Goal: Task Accomplishment & Management: Complete application form

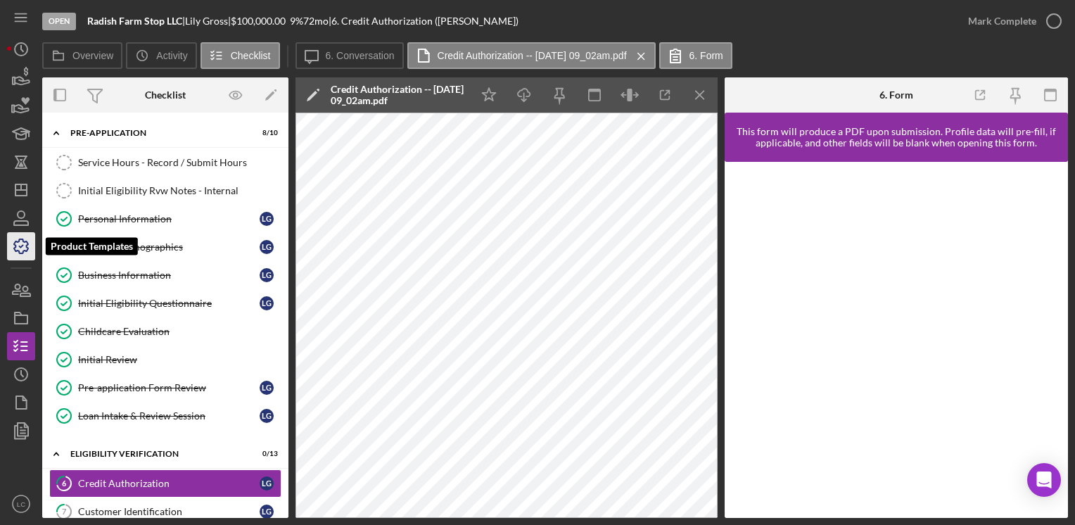
click at [20, 248] on icon "button" at bounding box center [21, 246] width 35 height 35
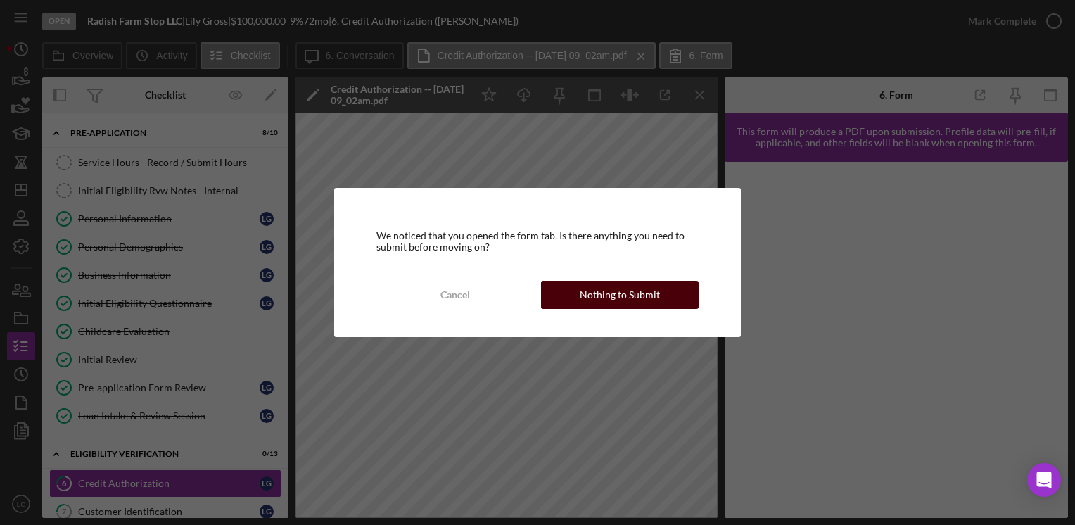
click at [593, 302] on div "Nothing to Submit" at bounding box center [620, 295] width 80 height 28
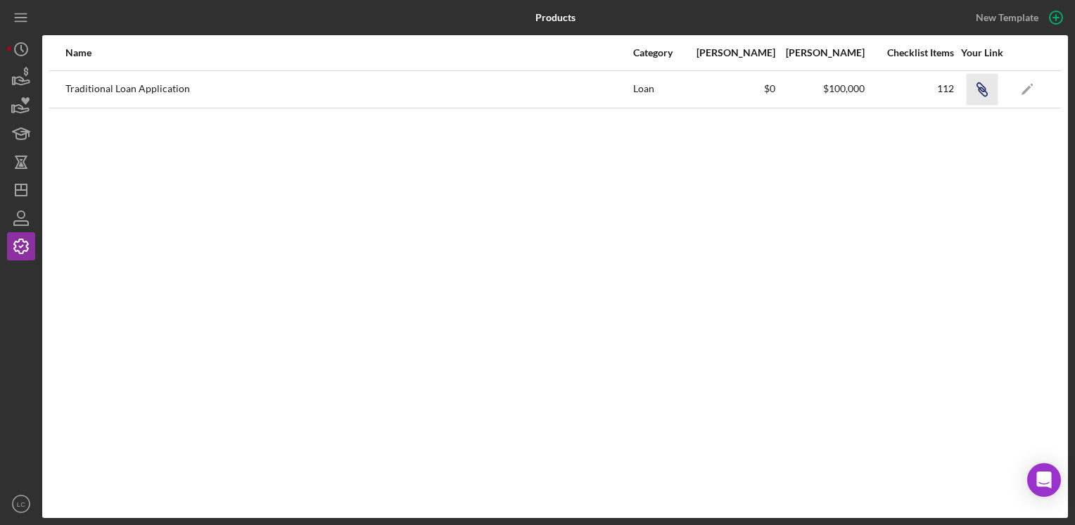
click at [985, 83] on icon "Icon/Link" at bounding box center [982, 89] width 32 height 32
click at [7, 58] on icon "Icon/History" at bounding box center [21, 49] width 35 height 35
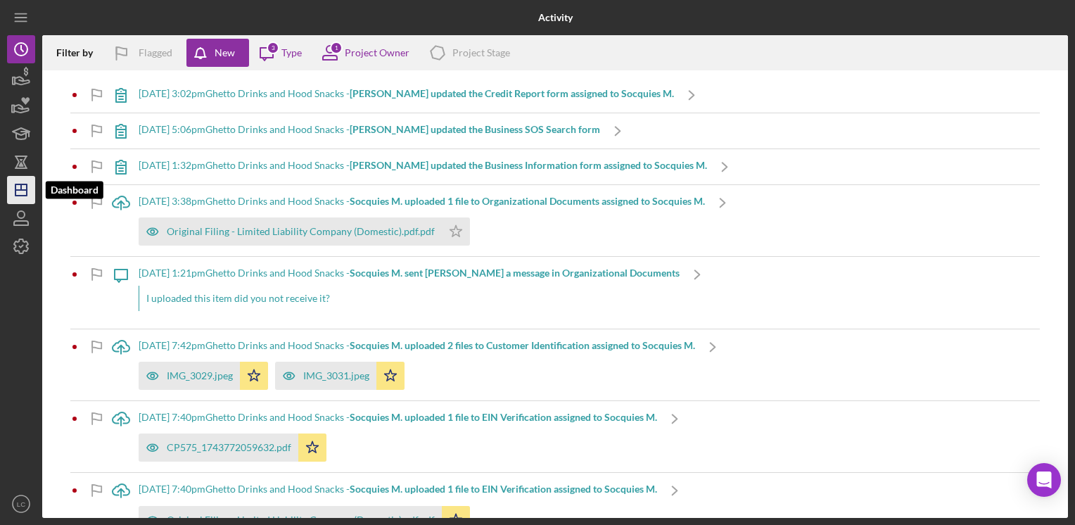
click at [18, 176] on icon "Icon/Dashboard" at bounding box center [21, 189] width 35 height 35
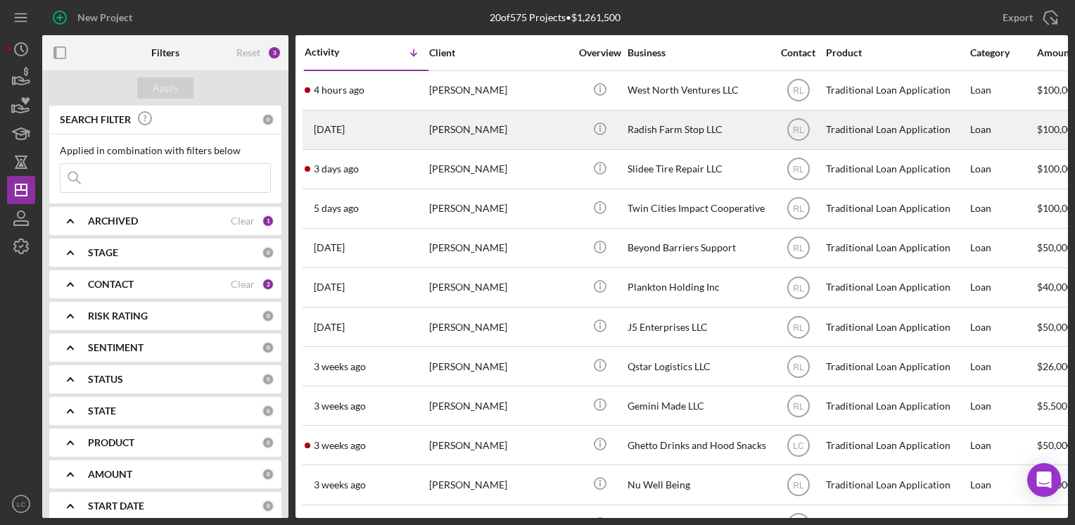
click at [690, 131] on div "Radish Farm Stop LLC" at bounding box center [698, 129] width 141 height 37
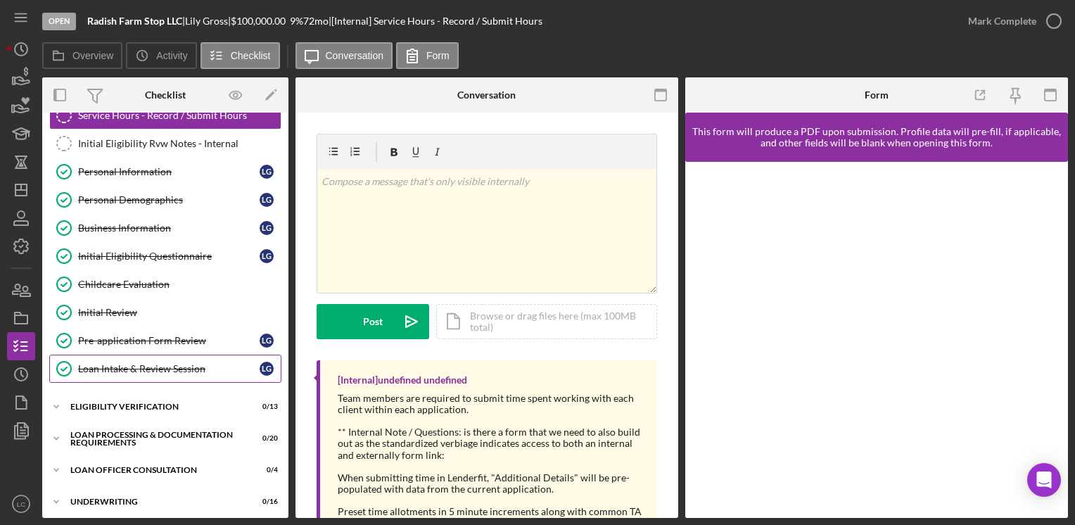
scroll to position [70, 0]
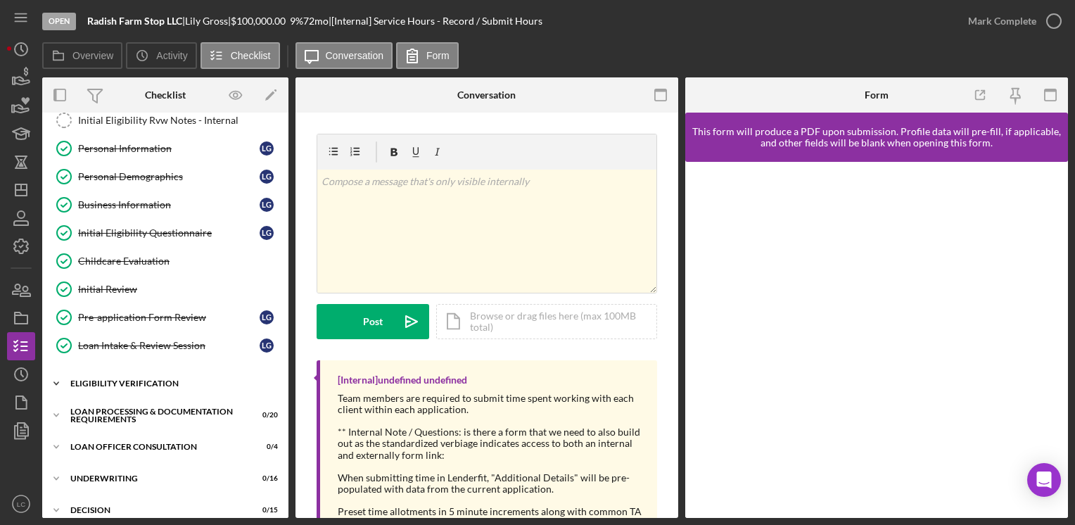
click at [58, 378] on icon "Icon/Expander" at bounding box center [56, 383] width 28 height 28
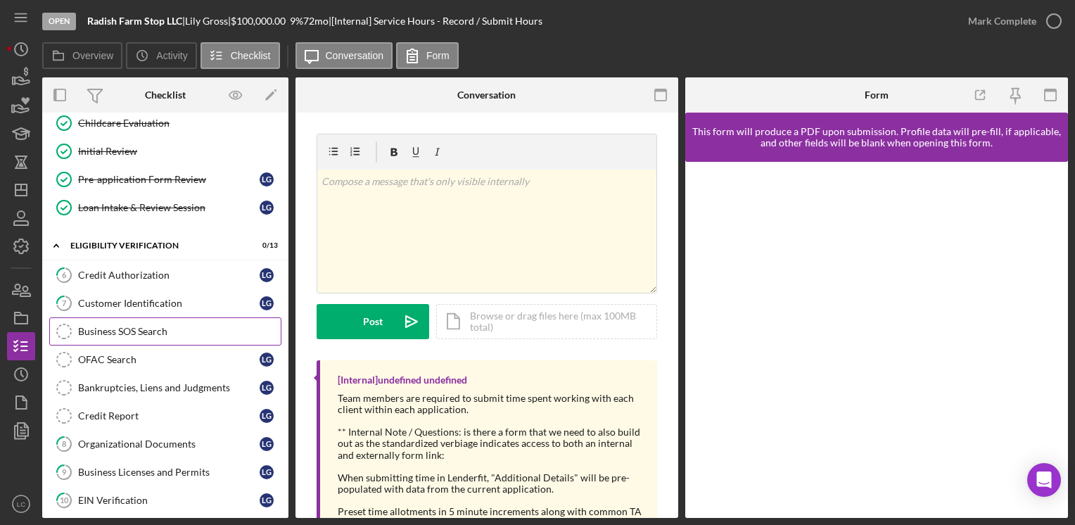
scroll to position [211, 0]
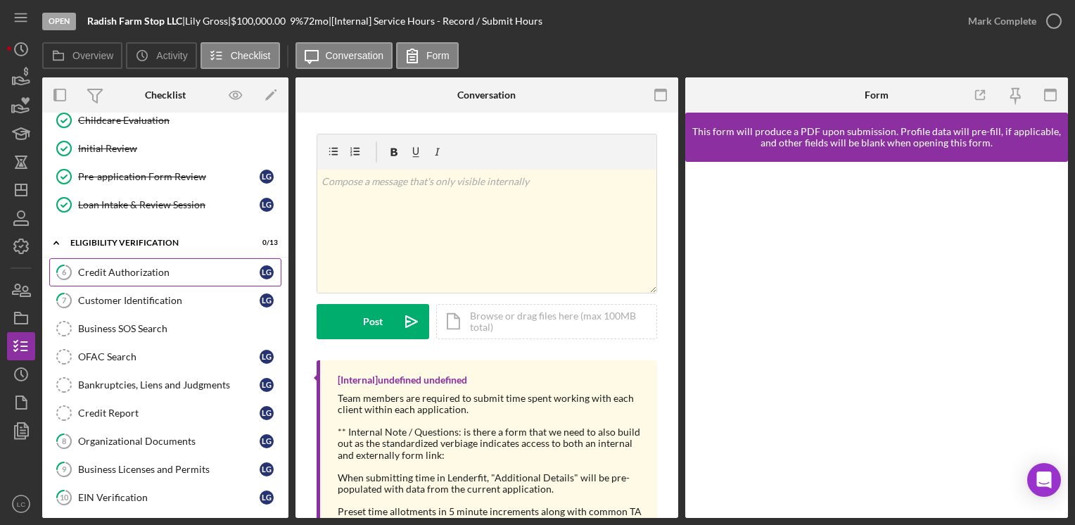
click at [119, 272] on div "Credit Authorization" at bounding box center [168, 272] width 181 height 11
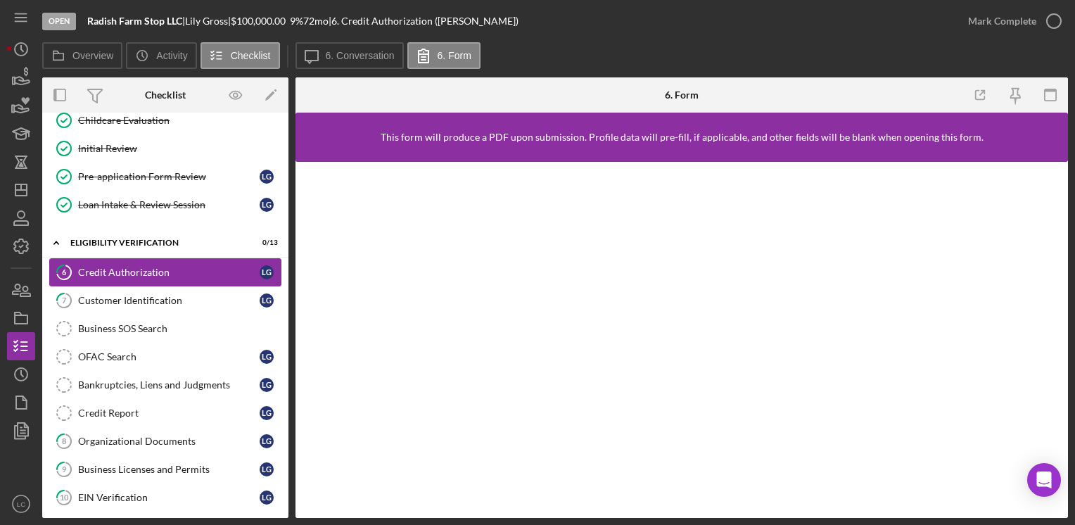
click at [172, 267] on div "Credit Authorization" at bounding box center [168, 272] width 181 height 11
click at [329, 50] on label "6. Conversation" at bounding box center [360, 55] width 69 height 11
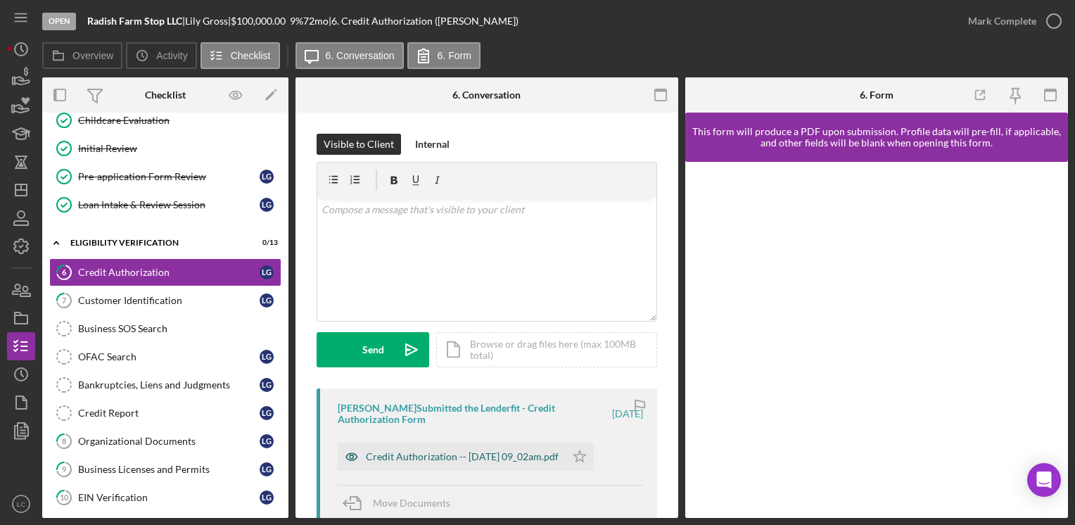
click at [464, 462] on div "Credit Authorization -- [DATE] 09_02am.pdf" at bounding box center [452, 456] width 228 height 28
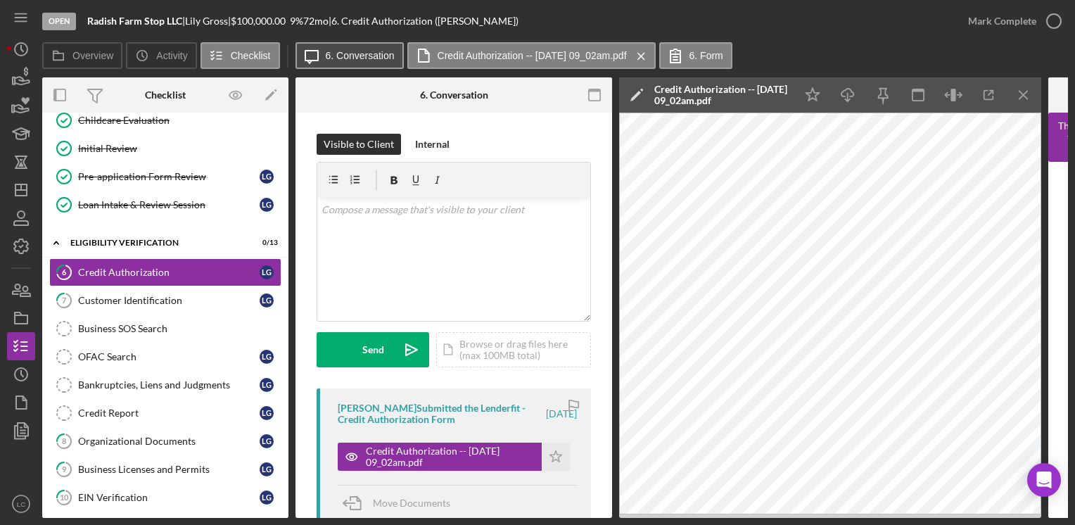
click at [336, 53] on label "6. Conversation" at bounding box center [360, 55] width 69 height 11
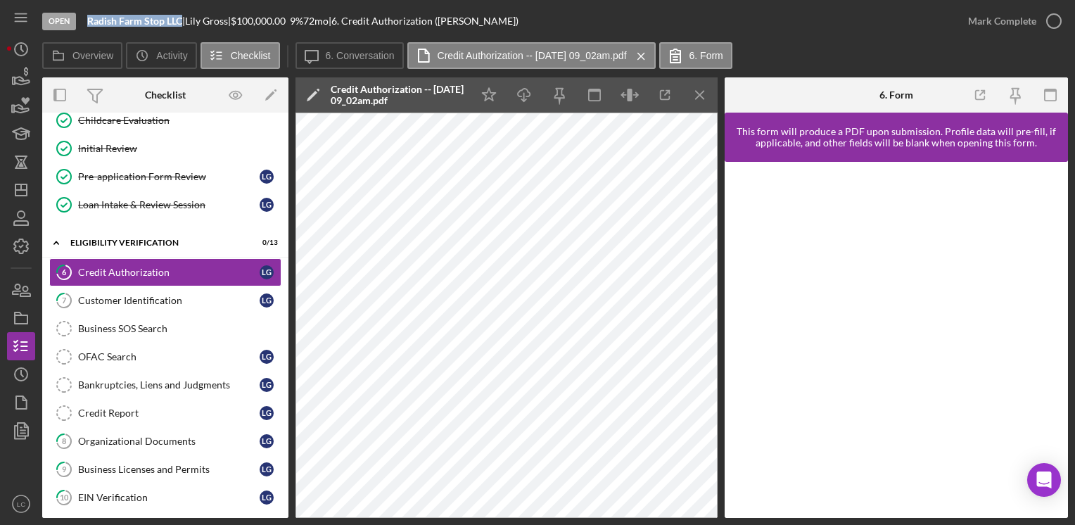
drag, startPoint x: 179, startPoint y: 17, endPoint x: 89, endPoint y: 24, distance: 90.3
click at [89, 24] on b "Radish Farm Stop LLC" at bounding box center [134, 21] width 95 height 12
click at [136, 16] on b "Radish Farm Stop LLC" at bounding box center [134, 21] width 95 height 12
drag, startPoint x: 180, startPoint y: 21, endPoint x: 80, endPoint y: 22, distance: 99.9
click at [80, 22] on div "Open Radish Farm Stop LLC | [PERSON_NAME] | $100,000.00 9 % 72 mo | 6. Credit A…" at bounding box center [498, 21] width 912 height 42
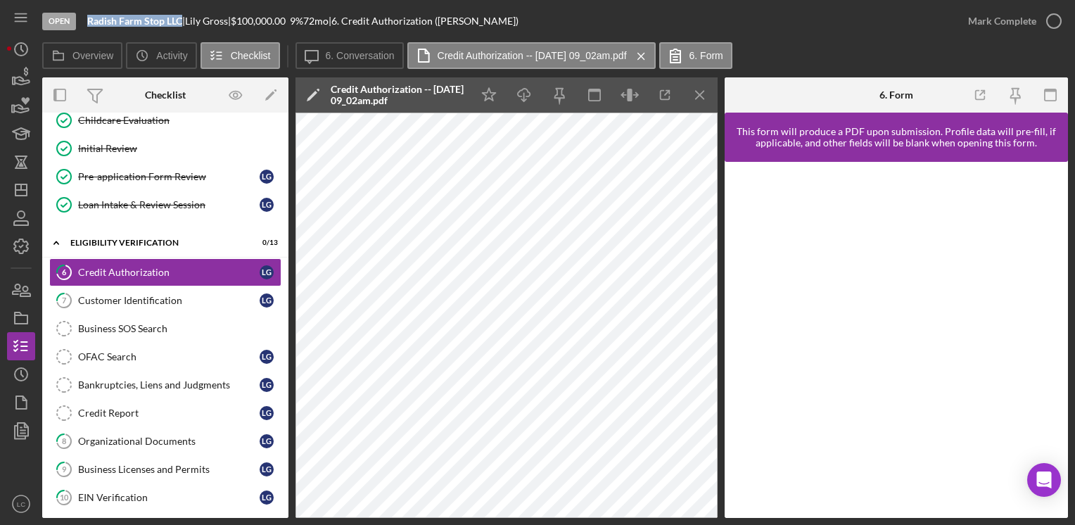
copy div "Radish Farm Stop LLC"
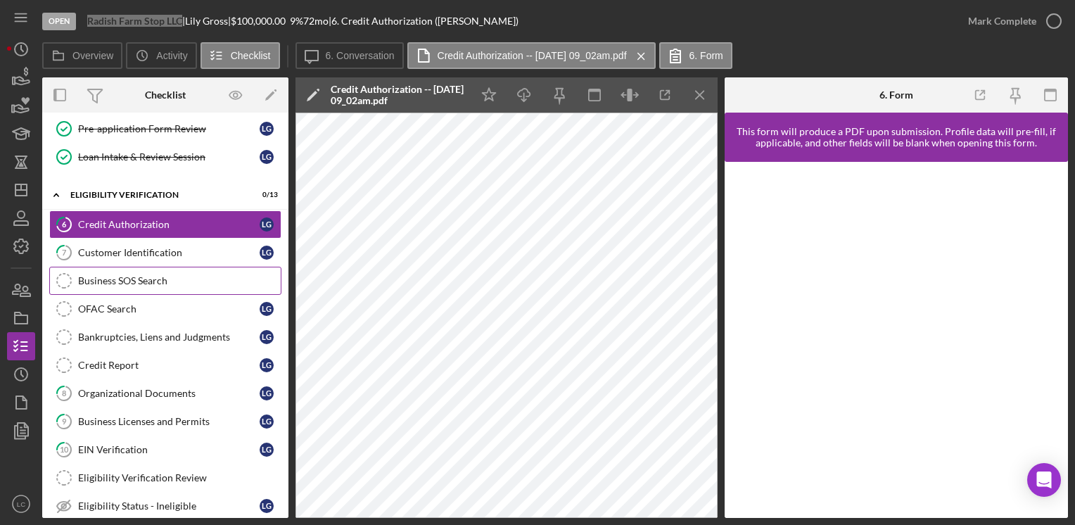
scroll to position [281, 0]
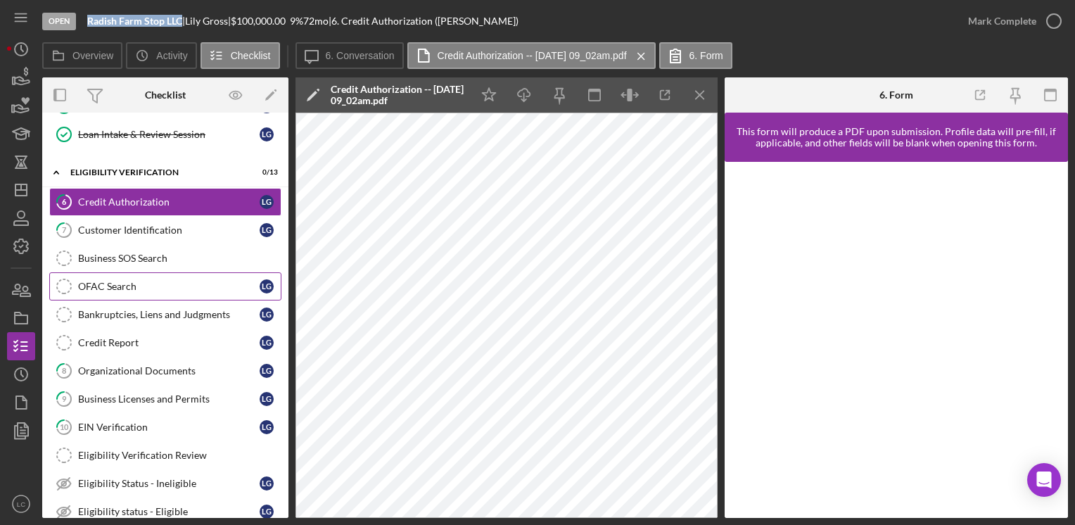
click at [132, 295] on link "OFAC Search OFAC Search L G" at bounding box center [165, 286] width 232 height 28
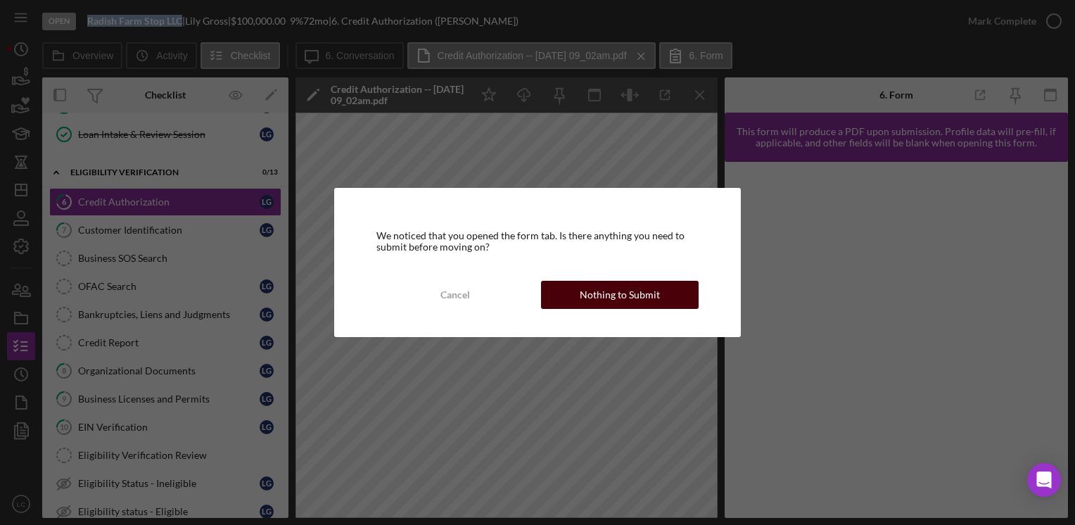
click at [611, 294] on div "Nothing to Submit" at bounding box center [620, 295] width 80 height 28
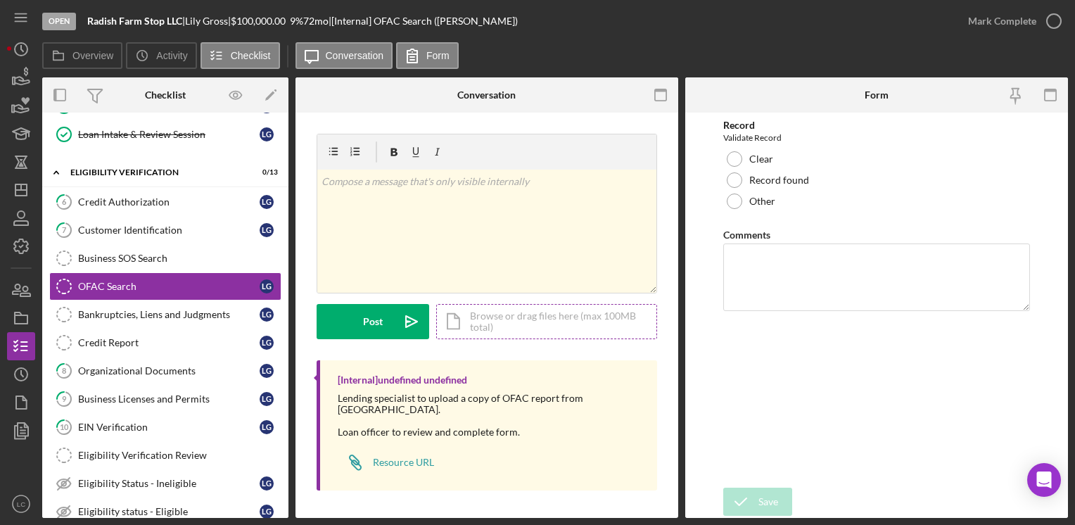
click at [501, 319] on div "Icon/Document Browse or drag files here (max 100MB total) Tap to choose files o…" at bounding box center [546, 321] width 221 height 35
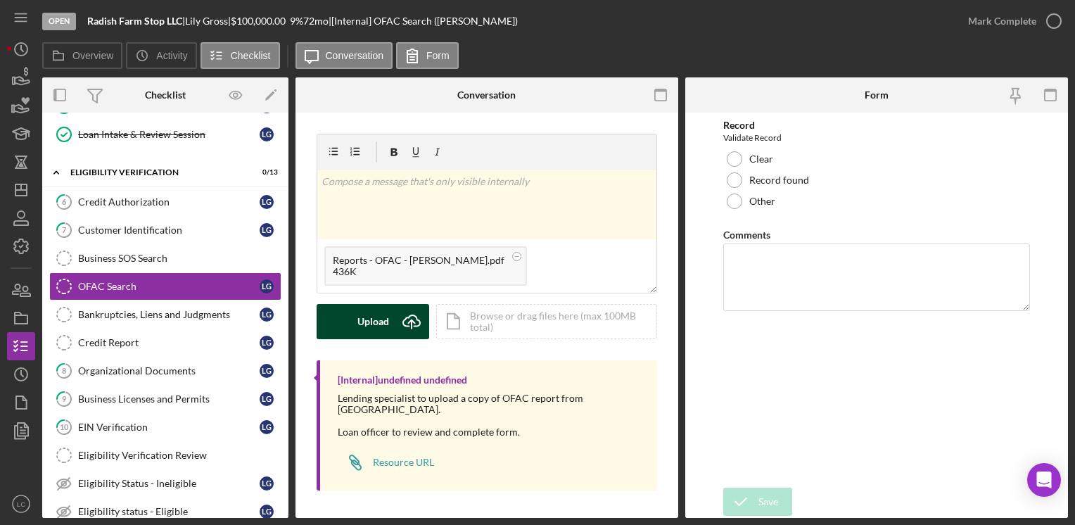
click at [359, 326] on div "Upload" at bounding box center [373, 321] width 32 height 35
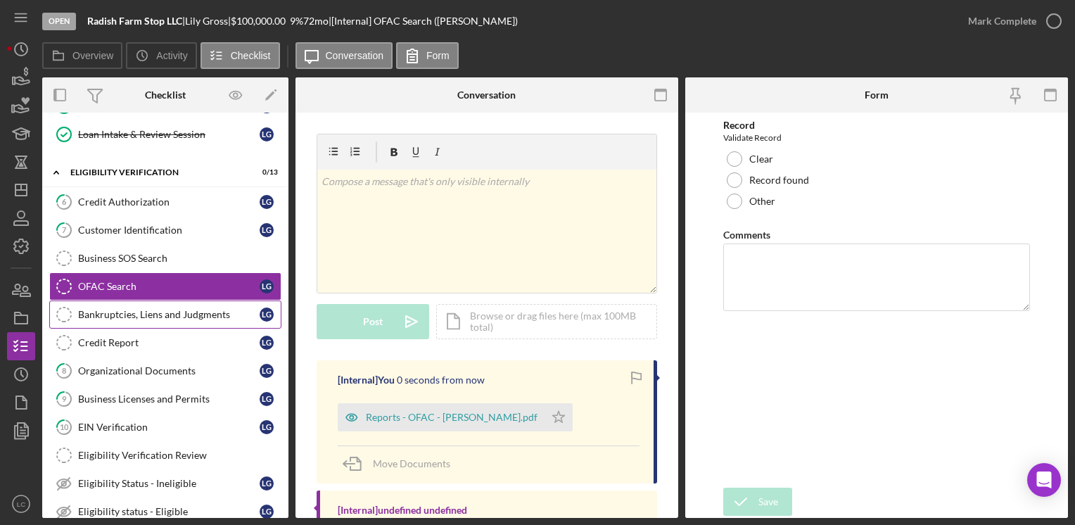
click at [194, 309] on div "Bankruptcies, Liens and Judgments" at bounding box center [168, 314] width 181 height 11
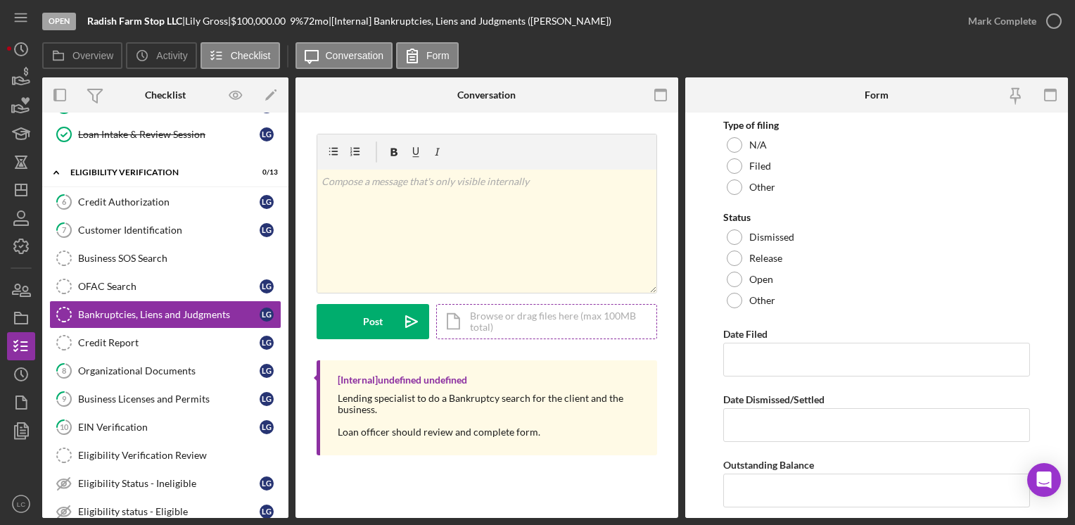
click at [518, 322] on div "Icon/Document Browse or drag files here (max 100MB total) Tap to choose files o…" at bounding box center [546, 321] width 221 height 35
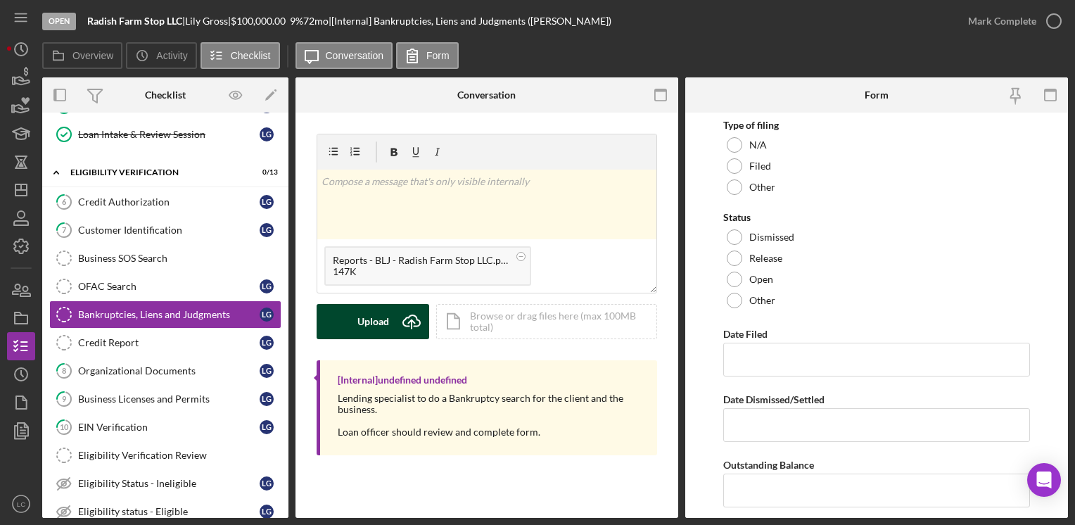
click at [340, 319] on button "Upload Icon/Upload" at bounding box center [373, 321] width 113 height 35
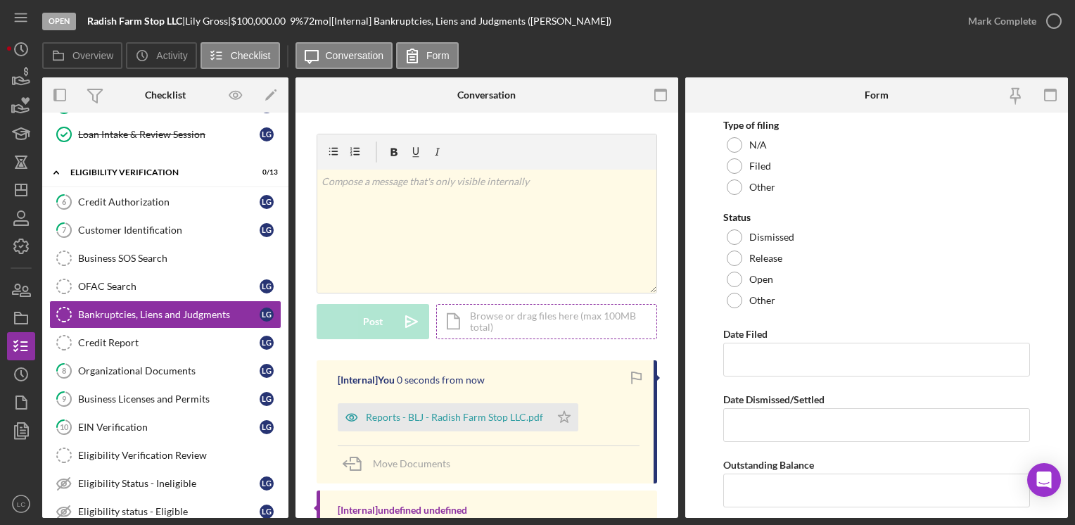
click at [518, 324] on div "Icon/Document Browse or drag files here (max 100MB total) Tap to choose files o…" at bounding box center [546, 321] width 221 height 35
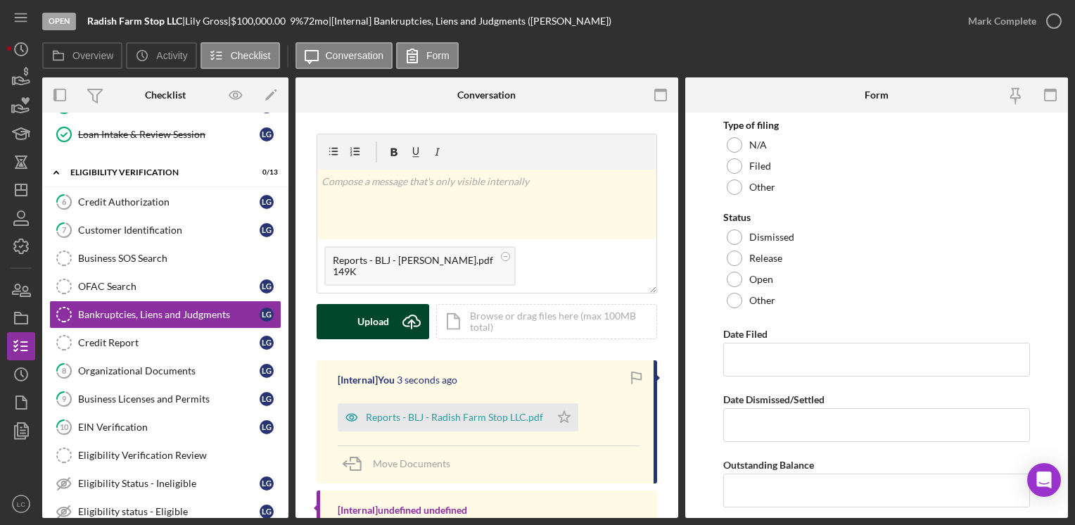
click at [352, 321] on button "Upload Icon/Upload" at bounding box center [373, 321] width 113 height 35
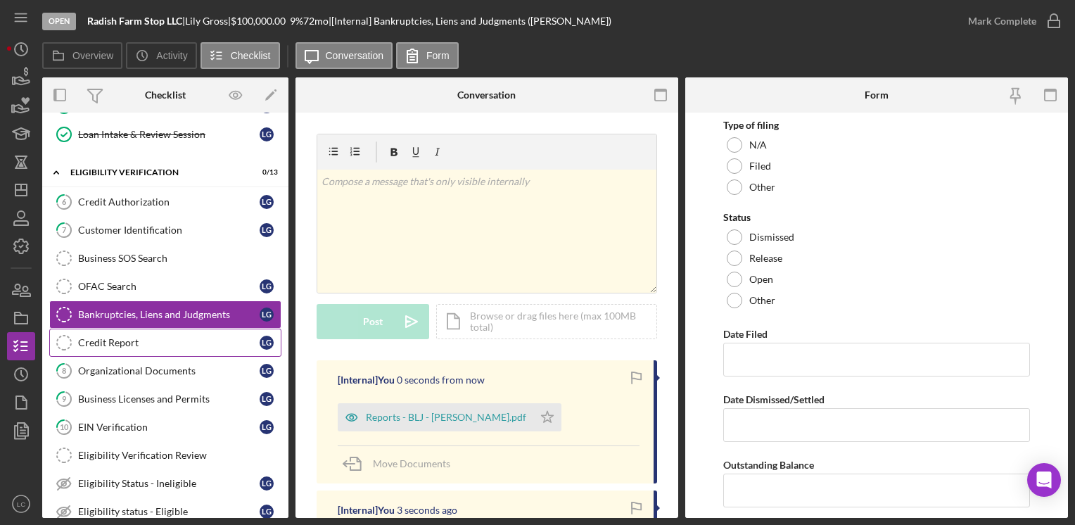
click at [158, 330] on link "Credit Report Credit Report L G" at bounding box center [165, 343] width 232 height 28
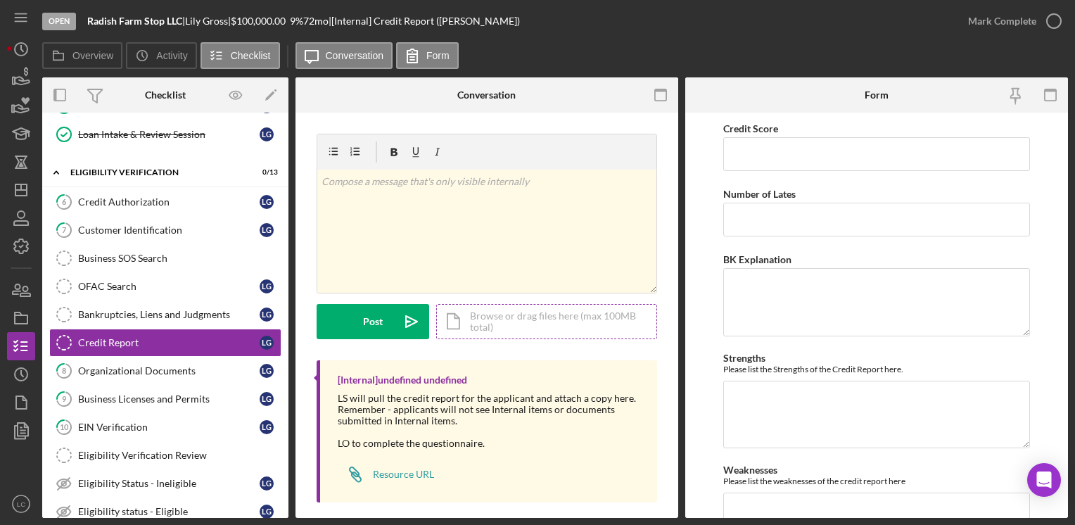
click at [531, 310] on div "Icon/Document Browse or drag files here (max 100MB total) Tap to choose files o…" at bounding box center [546, 321] width 221 height 35
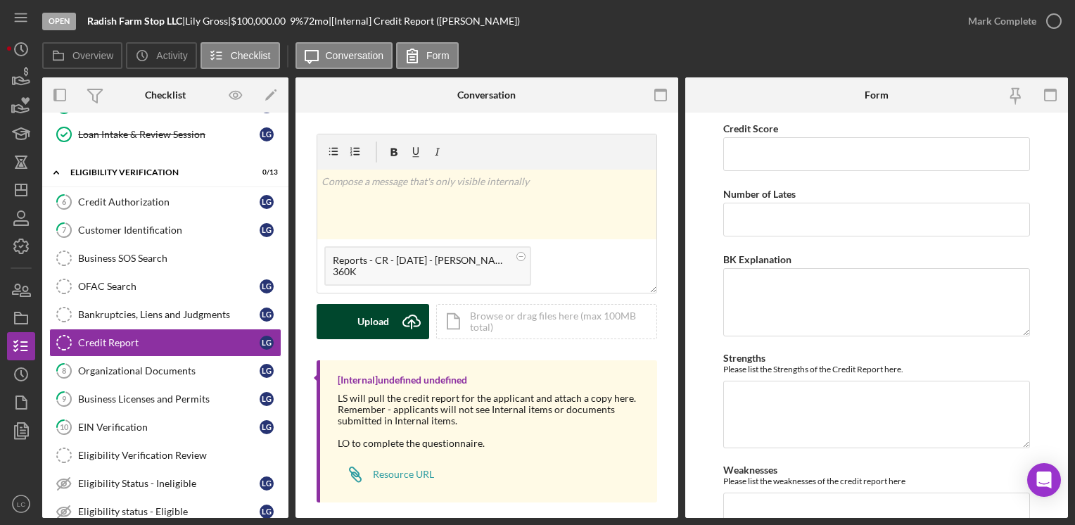
click at [363, 317] on div "Upload" at bounding box center [373, 321] width 32 height 35
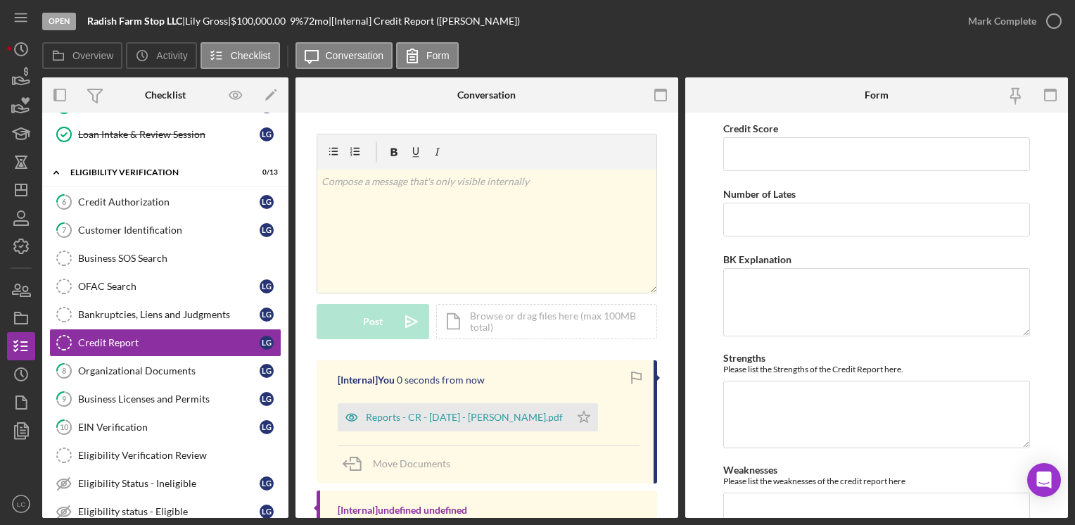
click at [172, 253] on div "Business SOS Search" at bounding box center [179, 258] width 203 height 11
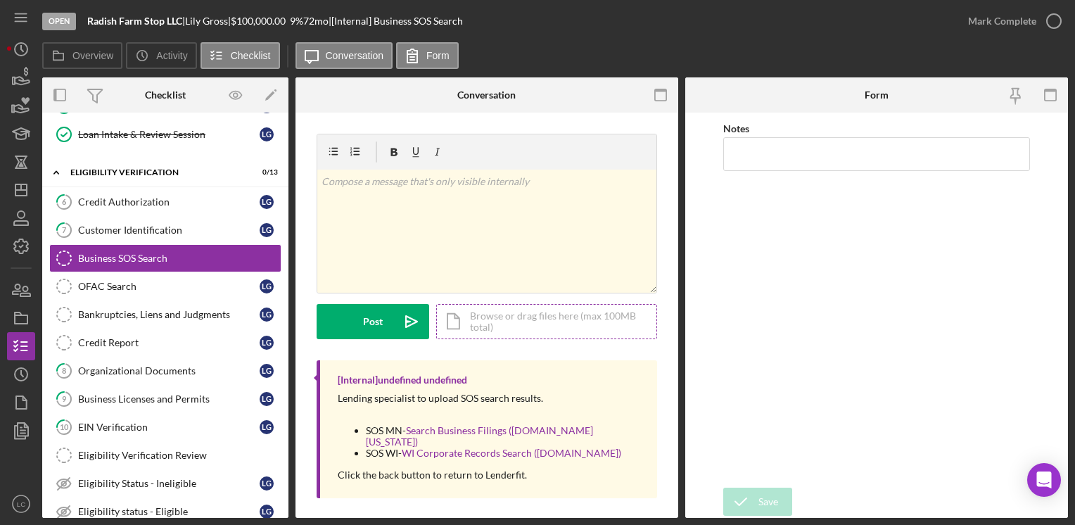
click at [541, 321] on div "Icon/Document Browse or drag files here (max 100MB total) Tap to choose files o…" at bounding box center [546, 321] width 221 height 35
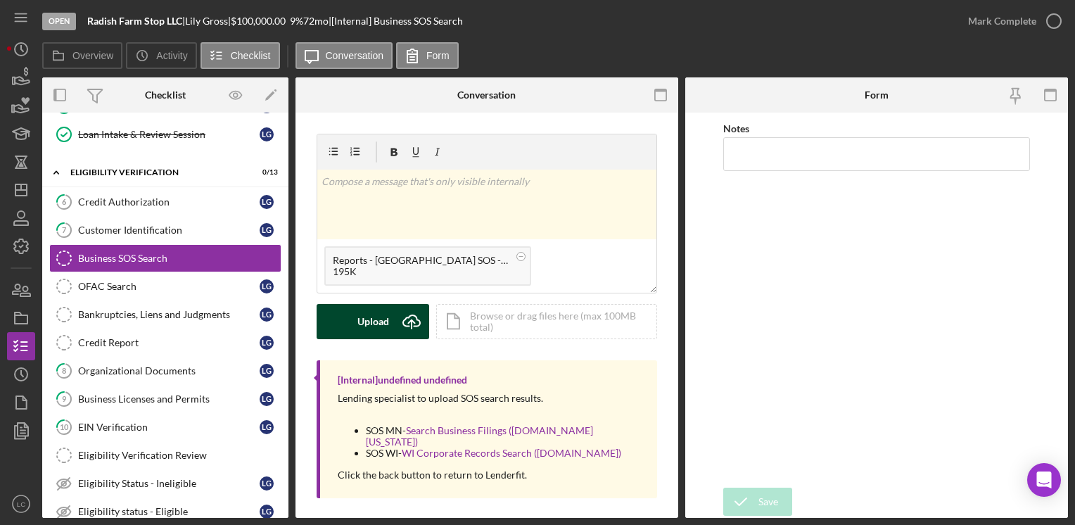
click at [372, 321] on div "Upload" at bounding box center [373, 321] width 32 height 35
